Goal: Transaction & Acquisition: Register for event/course

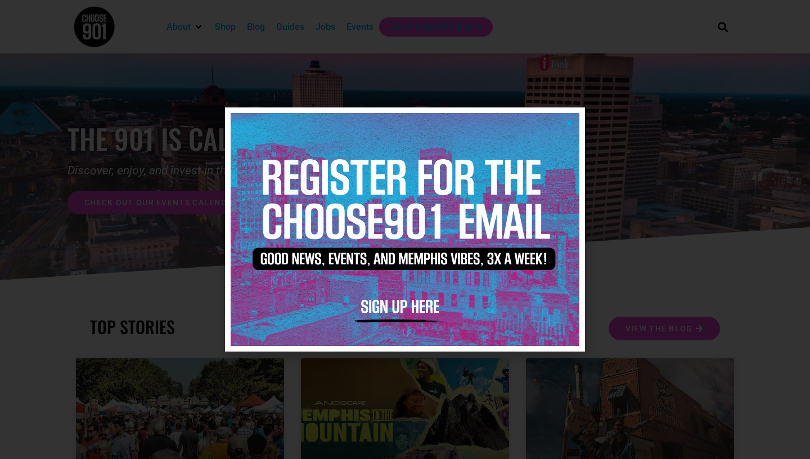
click at [570, 128] on img at bounding box center [405, 229] width 349 height 232
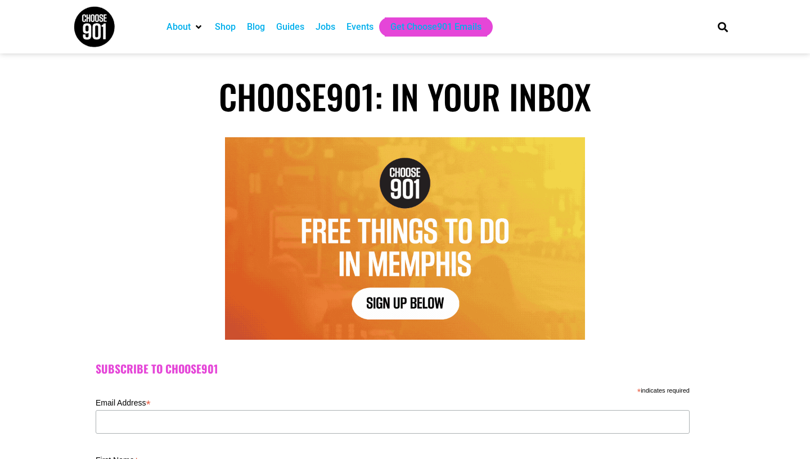
click at [357, 29] on div "Events" at bounding box center [360, 27] width 27 height 14
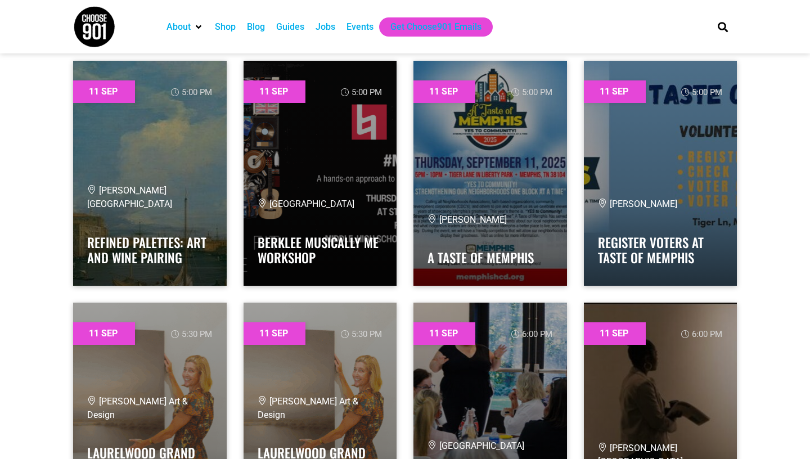
scroll to position [880, 0]
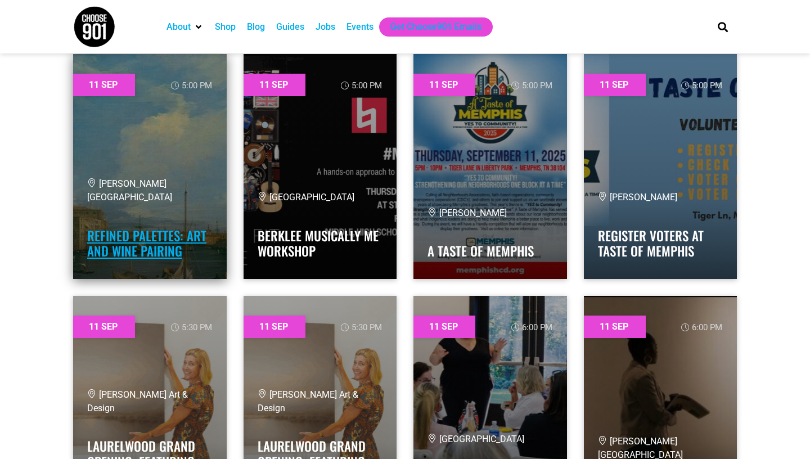
click at [178, 229] on link "Refined Palettes: Art and Wine Pairing" at bounding box center [146, 243] width 119 height 35
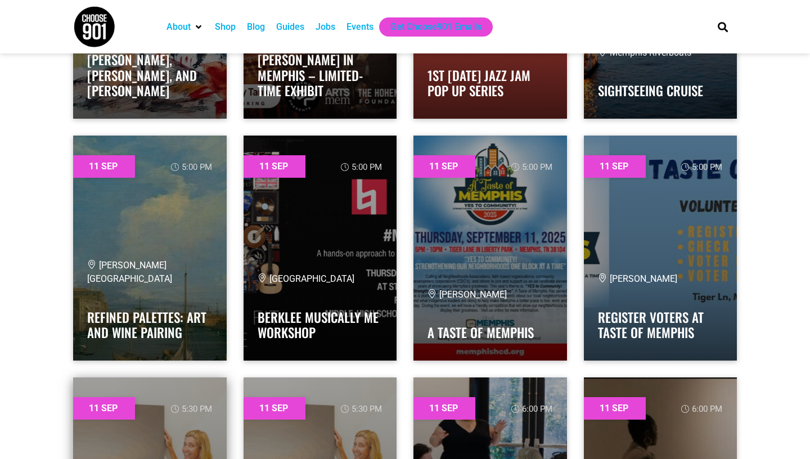
scroll to position [0, 0]
